Goal: Navigation & Orientation: Find specific page/section

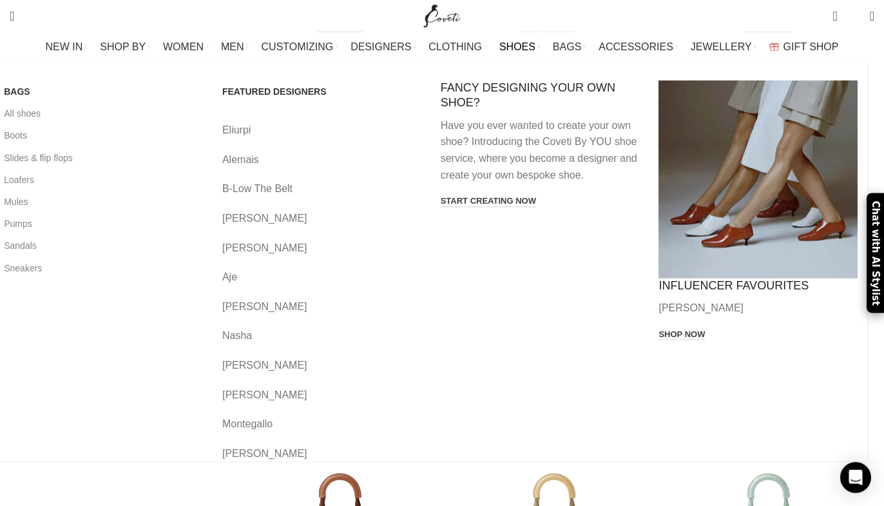
scroll to position [789, 0]
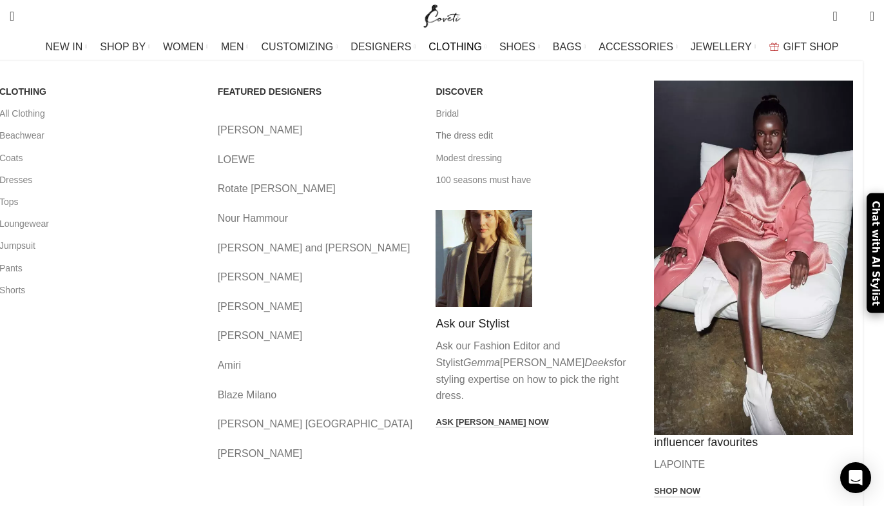
click at [470, 135] on link "The dress edit" at bounding box center [535, 135] width 199 height 22
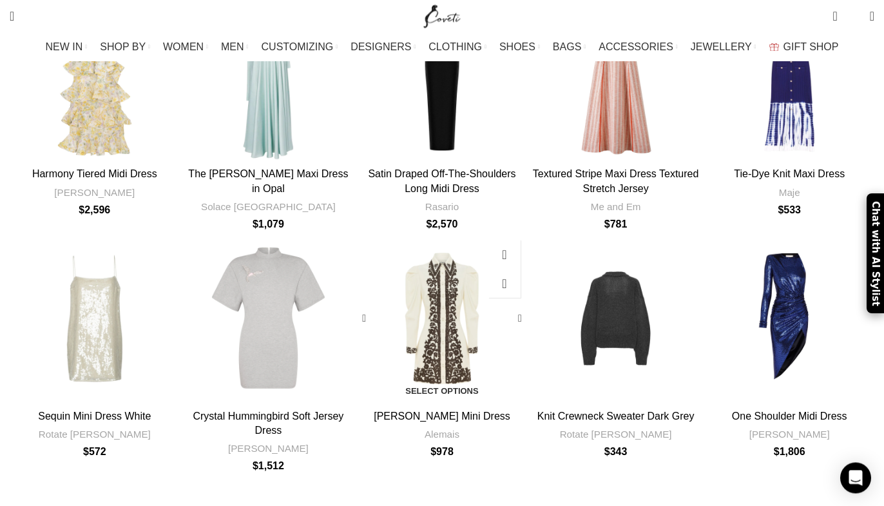
scroll to position [789, 0]
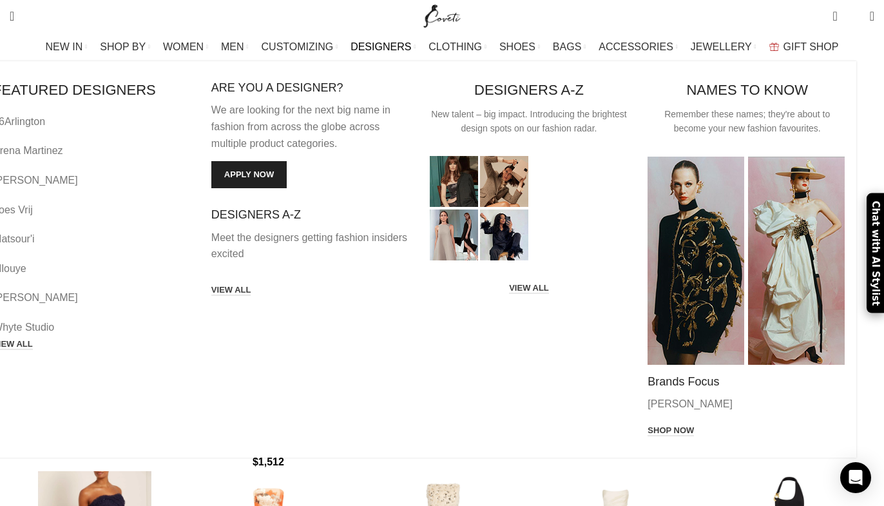
click at [97, 150] on link "Arena Martinez" at bounding box center [92, 150] width 199 height 17
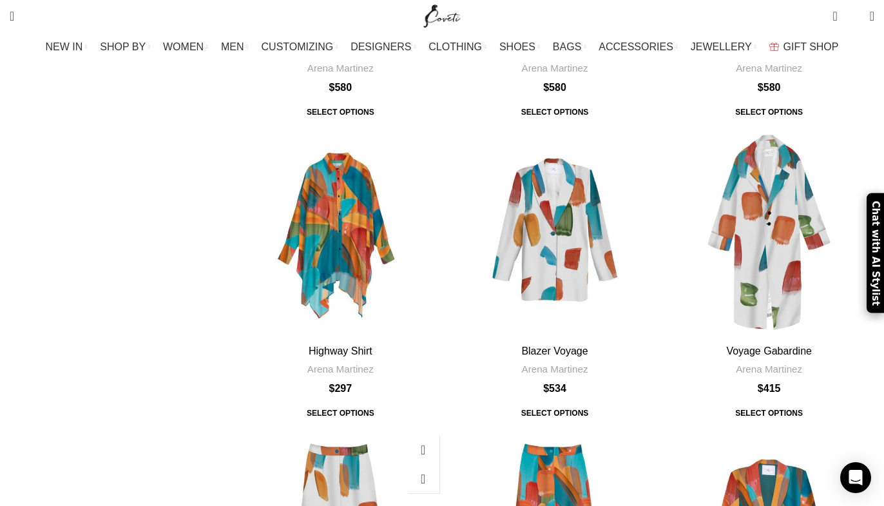
scroll to position [920, 0]
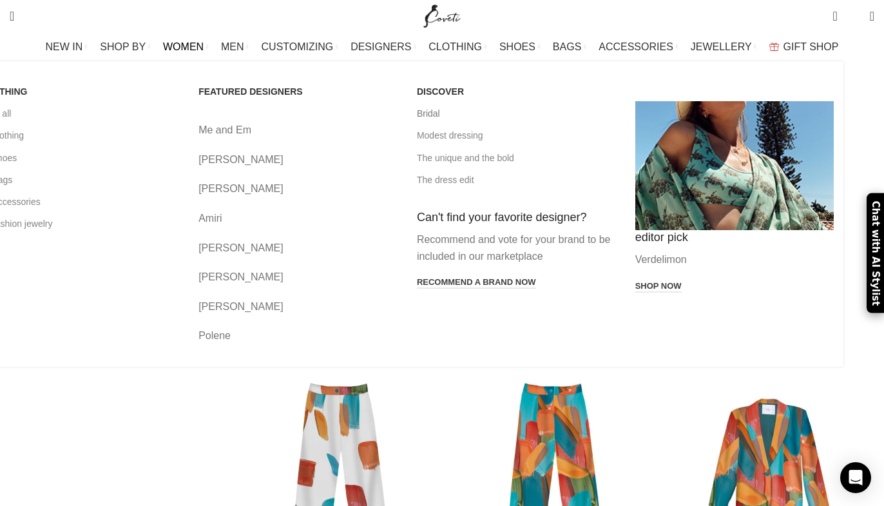
click at [472, 114] on link "Bridal" at bounding box center [516, 113] width 199 height 22
